Goal: Information Seeking & Learning: Learn about a topic

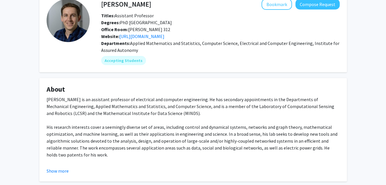
scroll to position [33, 0]
click at [145, 37] on link "[URL][DOMAIN_NAME]" at bounding box center [141, 37] width 45 height 6
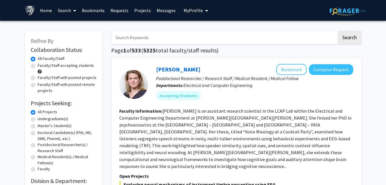
click at [198, 116] on fg-read-more "[PERSON_NAME] is an assistant research scientist in the LCAP Lab within the Ele…" at bounding box center [235, 138] width 232 height 61
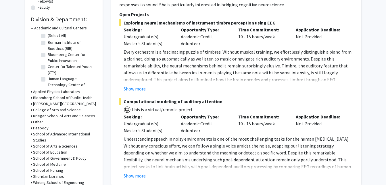
scroll to position [323, 0]
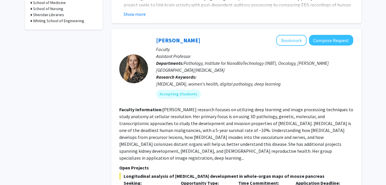
click at [32, 22] on icon at bounding box center [31, 21] width 1 height 6
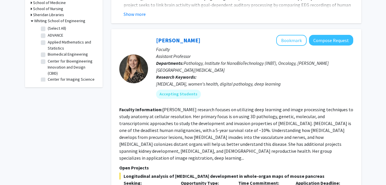
click at [48, 29] on label "(Select All)" at bounding box center [57, 28] width 18 height 6
click at [48, 29] on input "(Select All)" at bounding box center [50, 27] width 4 height 4
checkbox input "true"
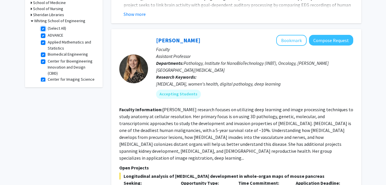
checkbox input "true"
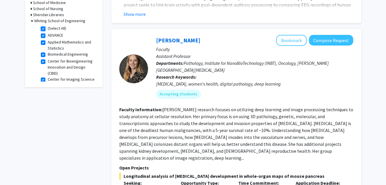
checkbox input "true"
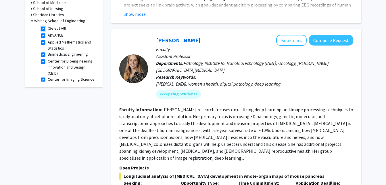
checkbox input "true"
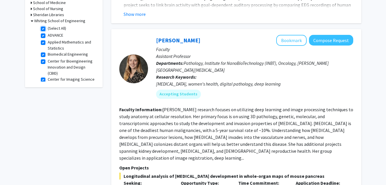
checkbox input "true"
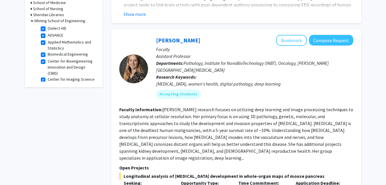
checkbox input "true"
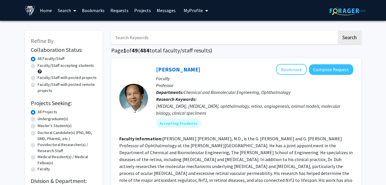
click at [140, 39] on input "Search Keywords" at bounding box center [224, 37] width 226 height 13
type input "skeleton"
click at [338, 31] on button "Search" at bounding box center [350, 37] width 24 height 13
checkbox input "false"
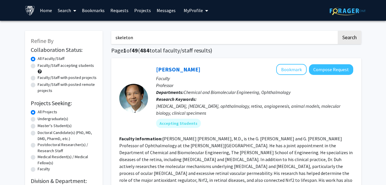
checkbox input "false"
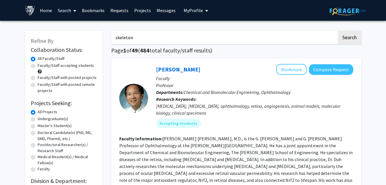
checkbox input "false"
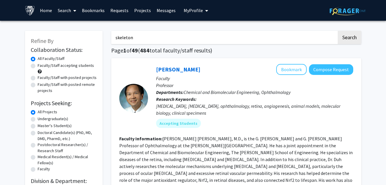
checkbox input "false"
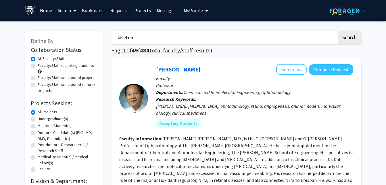
checkbox input "false"
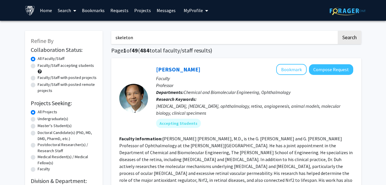
checkbox input "false"
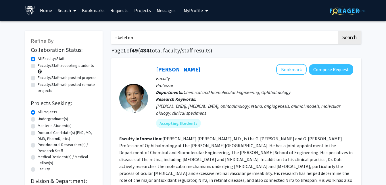
checkbox input "false"
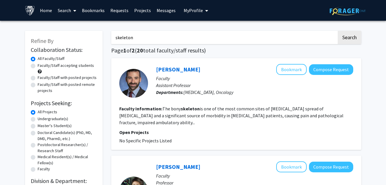
click at [219, 119] on fg-search-faculty "Daniel Lubelski Bookmark Compose Request Faculty Assistant Professor Department…" at bounding box center [236, 104] width 234 height 80
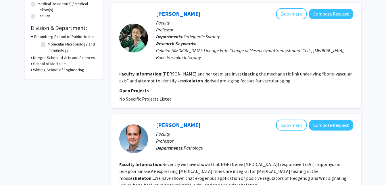
scroll to position [161, 0]
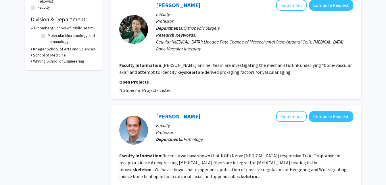
click at [31, 61] on icon at bounding box center [31, 61] width 1 height 6
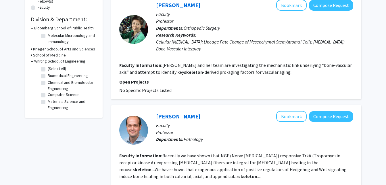
click at [48, 67] on label "(Select All)" at bounding box center [57, 69] width 18 height 6
click at [48, 67] on input "(Select All)" at bounding box center [50, 68] width 4 height 4
checkbox input "true"
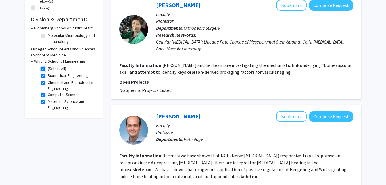
checkbox input "true"
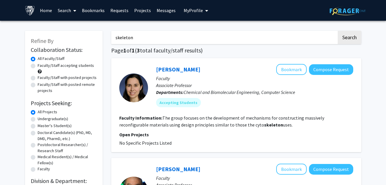
drag, startPoint x: 134, startPoint y: 36, endPoint x: 108, endPoint y: 36, distance: 26.5
type input "mechanical"
click at [338, 31] on button "Search" at bounding box center [350, 37] width 24 height 13
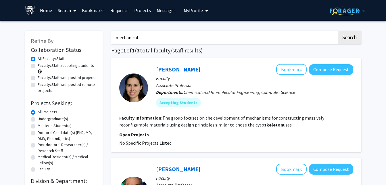
checkbox input "false"
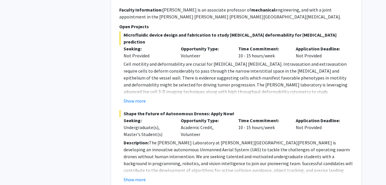
scroll to position [323, 0]
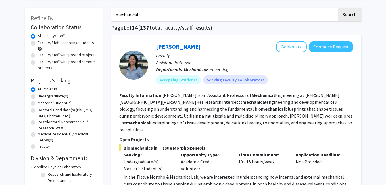
scroll to position [0, 0]
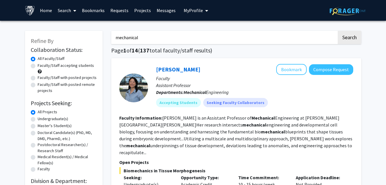
drag, startPoint x: 171, startPoint y: 39, endPoint x: 100, endPoint y: 38, distance: 71.6
type input "evolution"
click at [338, 31] on button "Search" at bounding box center [350, 37] width 24 height 13
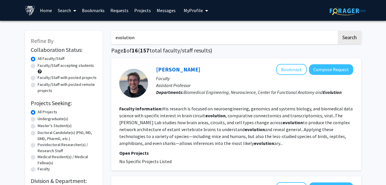
click at [165, 131] on fg-read-more "His research is focused on neuroengineering, genomics and systems biology, and …" at bounding box center [235, 126] width 233 height 40
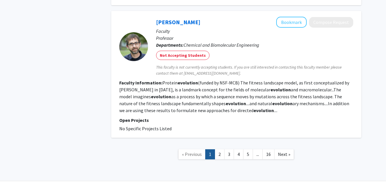
scroll to position [995, 0]
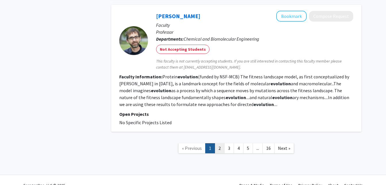
click at [219, 149] on link "2" at bounding box center [220, 148] width 10 height 10
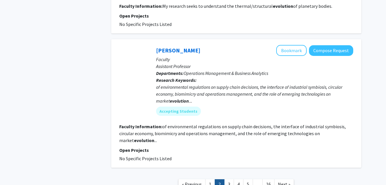
scroll to position [1006, 0]
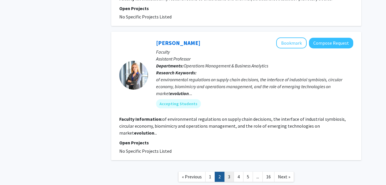
click at [229, 171] on link "3" at bounding box center [229, 176] width 10 height 10
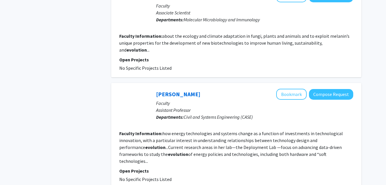
scroll to position [294, 0]
